Goal: Complete application form

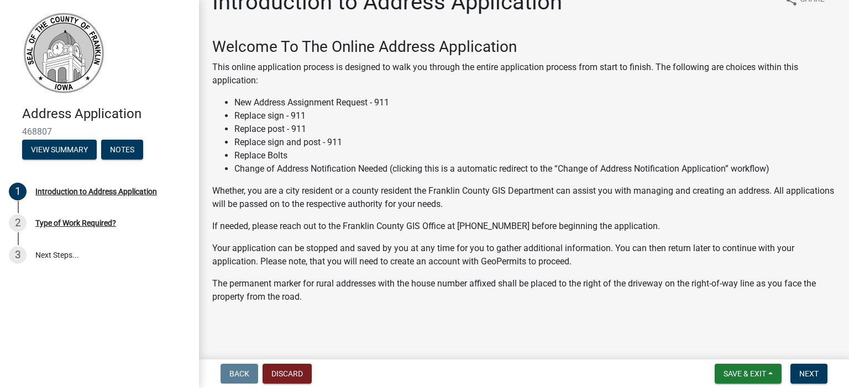
scroll to position [24, 0]
click at [818, 371] on button "Next" at bounding box center [808, 374] width 37 height 20
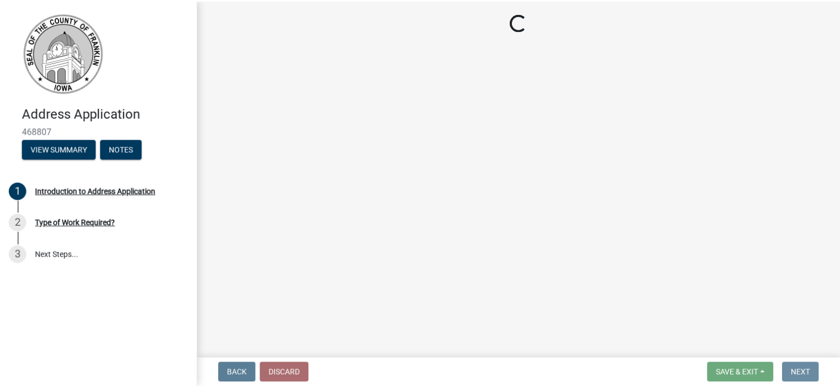
scroll to position [0, 0]
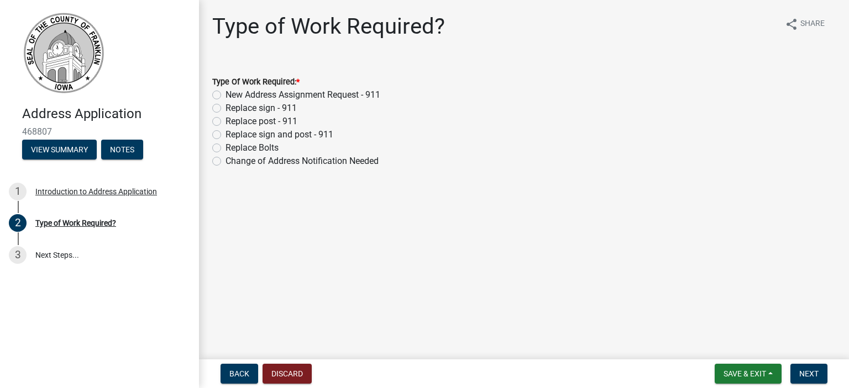
click at [270, 97] on label "New Address Assignment Request - 911" at bounding box center [302, 94] width 155 height 13
click at [233, 96] on input "New Address Assignment Request - 911" at bounding box center [228, 91] width 7 height 7
radio input "true"
click at [810, 377] on span "Next" at bounding box center [808, 374] width 19 height 9
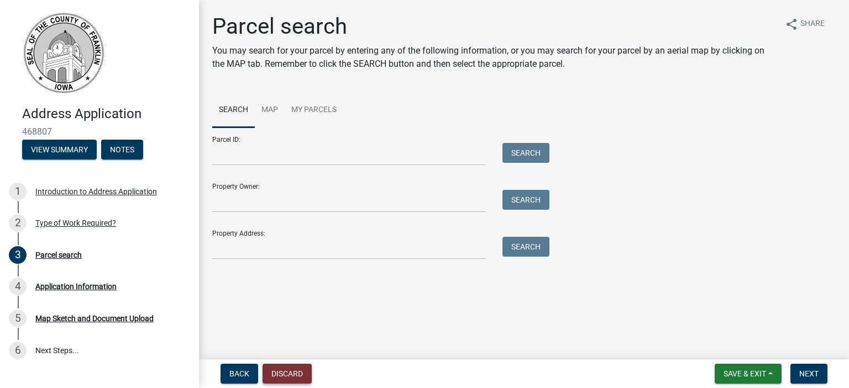
click at [288, 368] on button "Discard" at bounding box center [286, 374] width 49 height 20
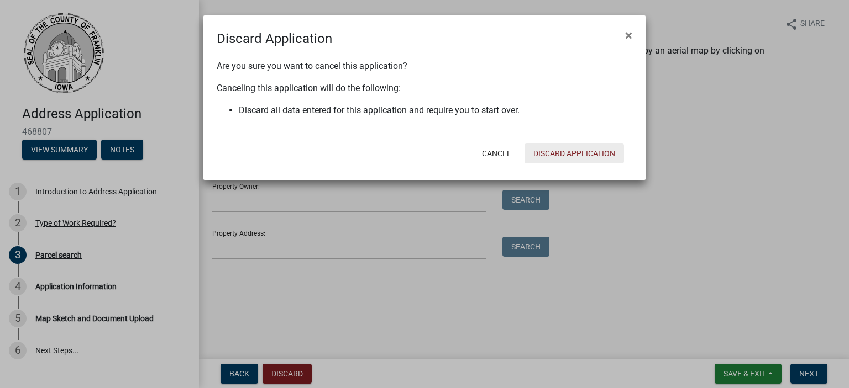
click at [580, 156] on button "Discard Application" at bounding box center [573, 154] width 99 height 20
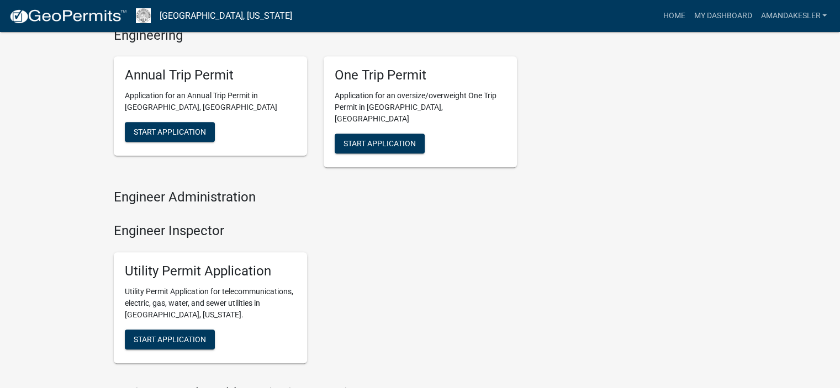
scroll to position [663, 0]
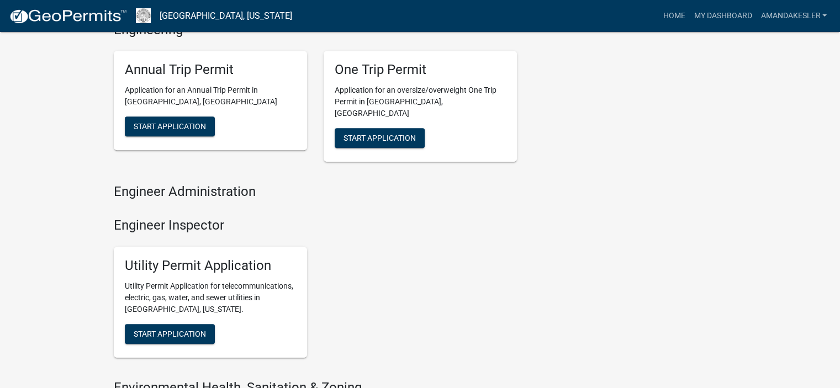
click at [372, 218] on div "Engineer Inspector Utility Permit Application Utility Permit Application for te…" at bounding box center [315, 292] width 403 height 149
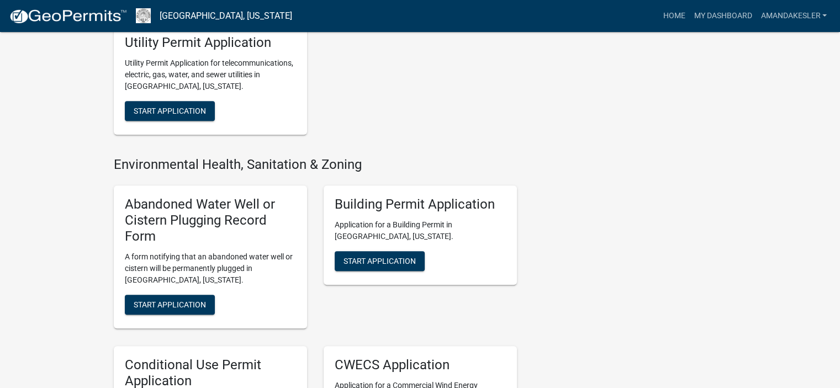
scroll to position [884, 0]
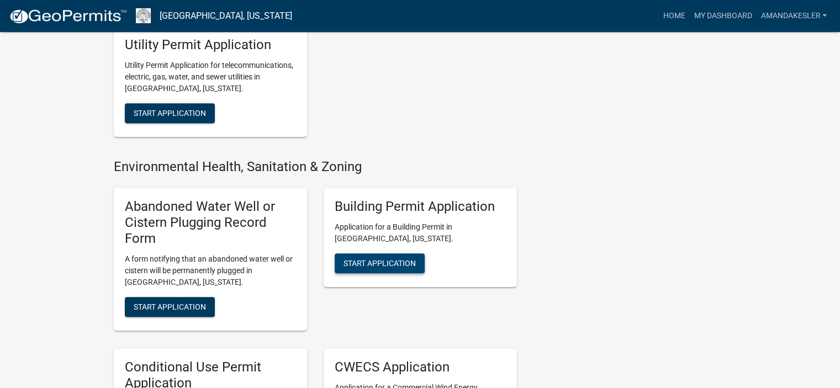
click at [407, 259] on span "Start Application" at bounding box center [380, 263] width 72 height 9
